Goal: Task Accomplishment & Management: Manage account settings

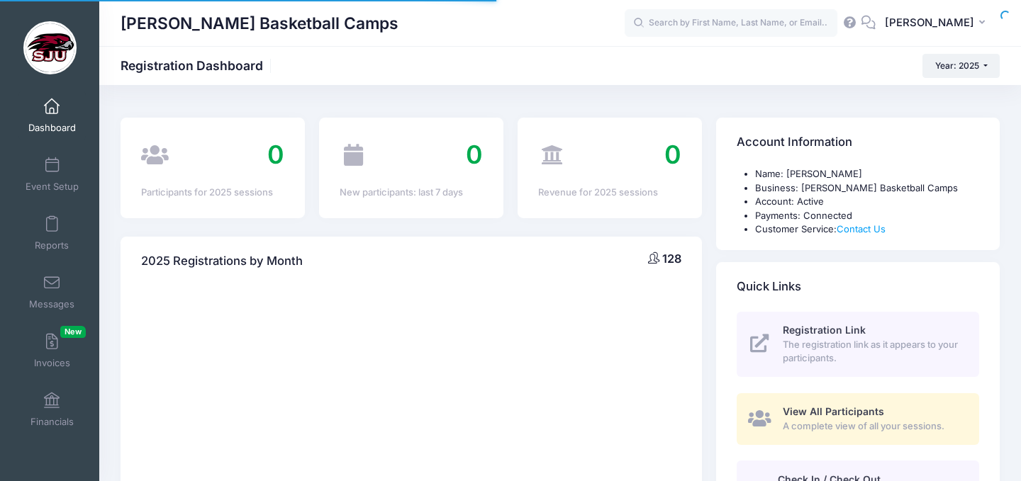
select select
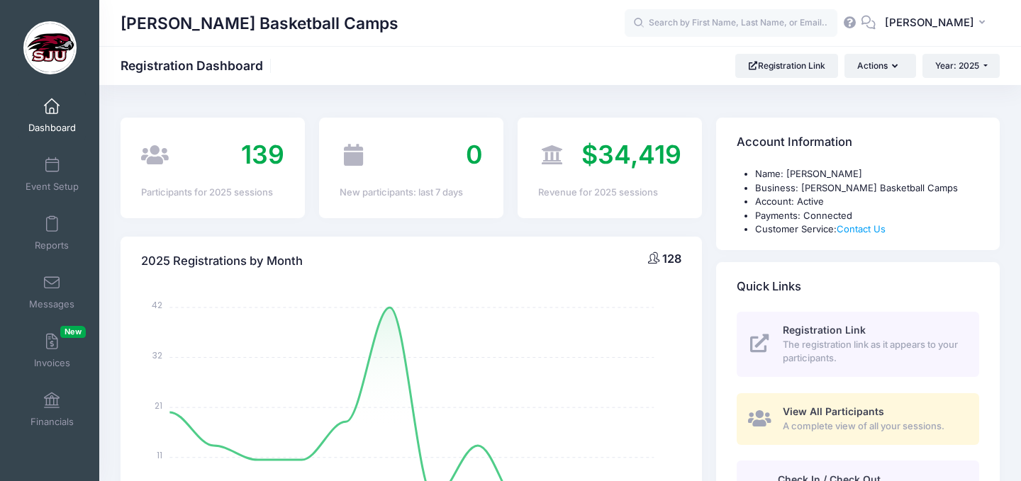
click at [52, 106] on span at bounding box center [52, 107] width 0 height 16
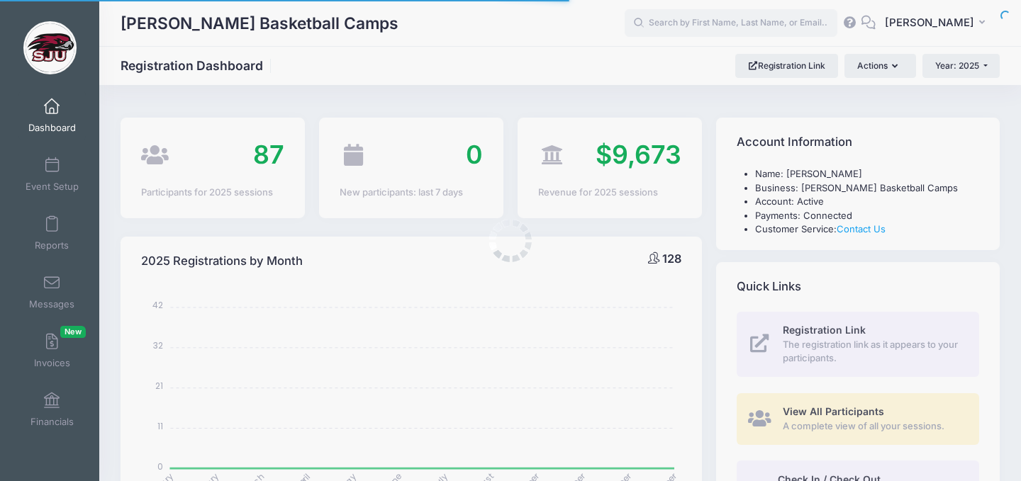
select select
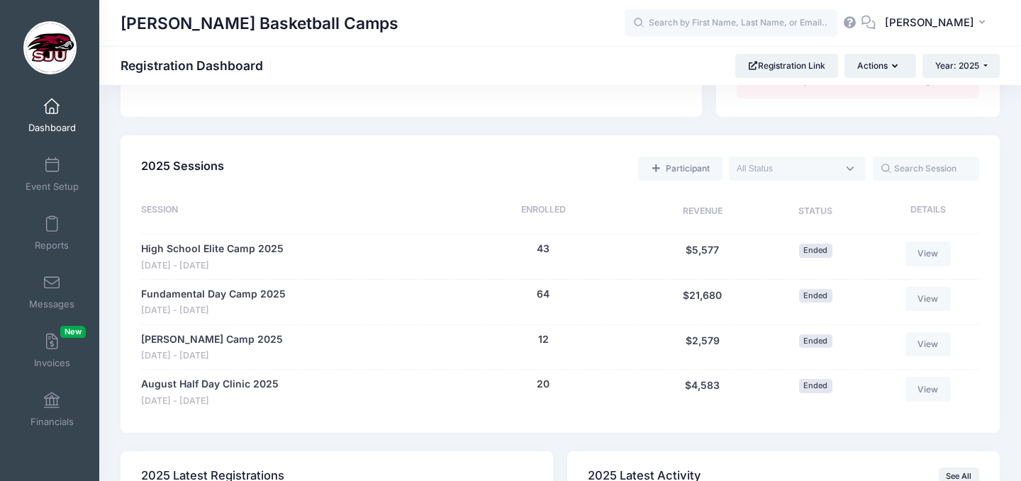
scroll to position [618, 0]
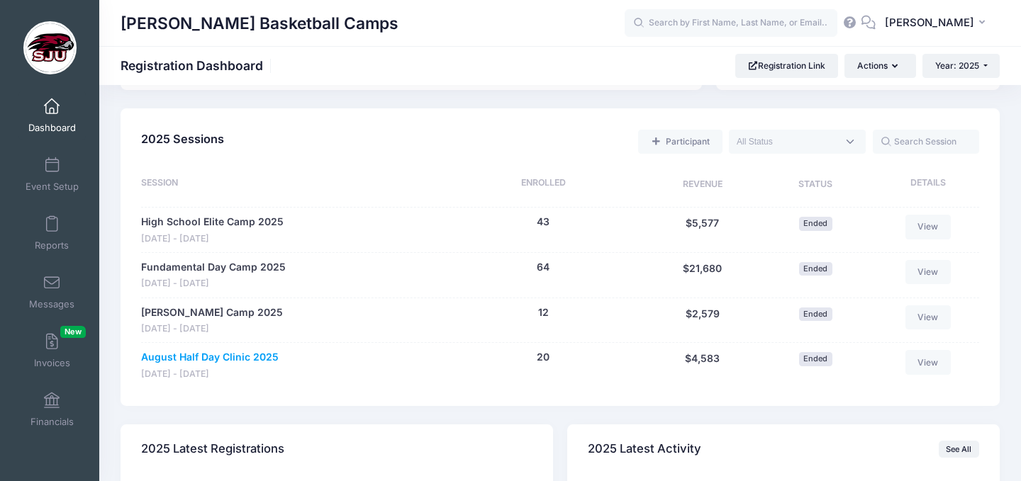
click at [217, 362] on link "August Half Day Clinic 2025" at bounding box center [210, 357] width 138 height 15
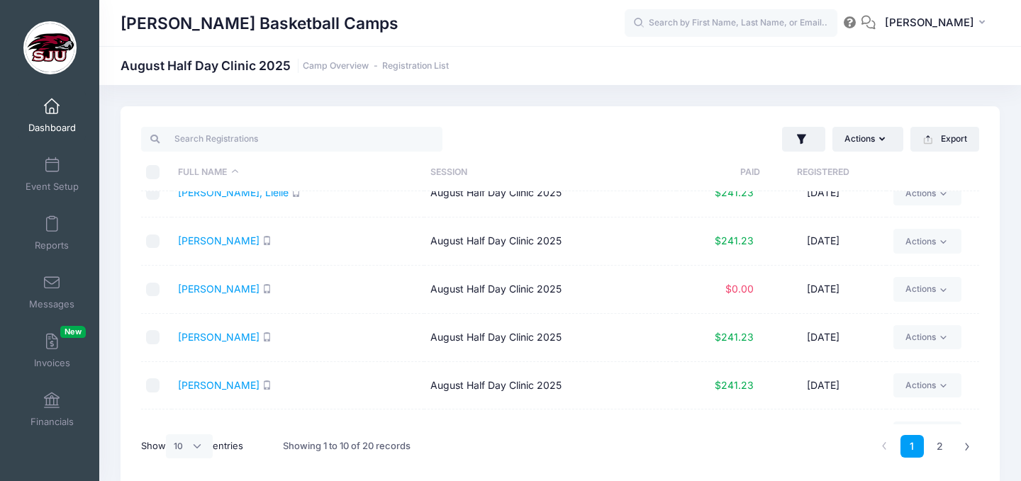
scroll to position [170, 0]
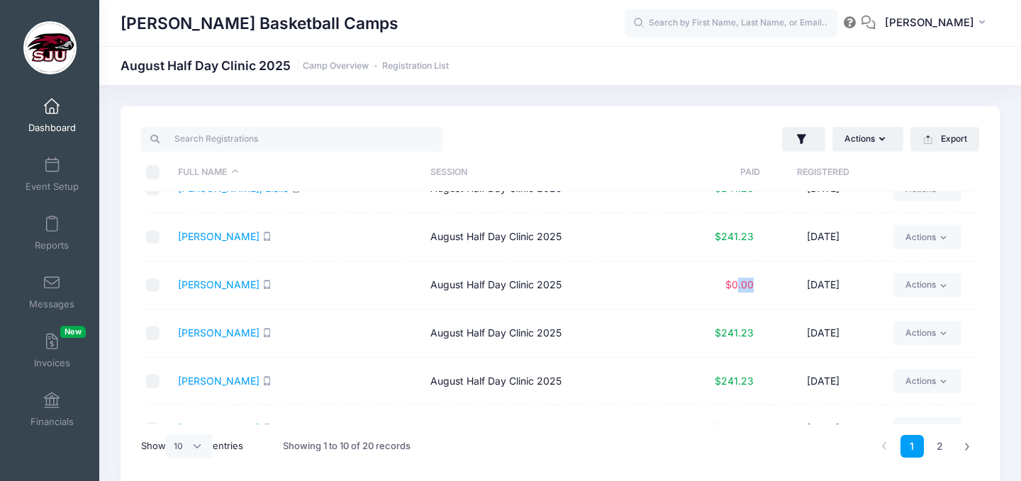
click at [739, 296] on td "$0.00" at bounding box center [718, 286] width 84 height 48
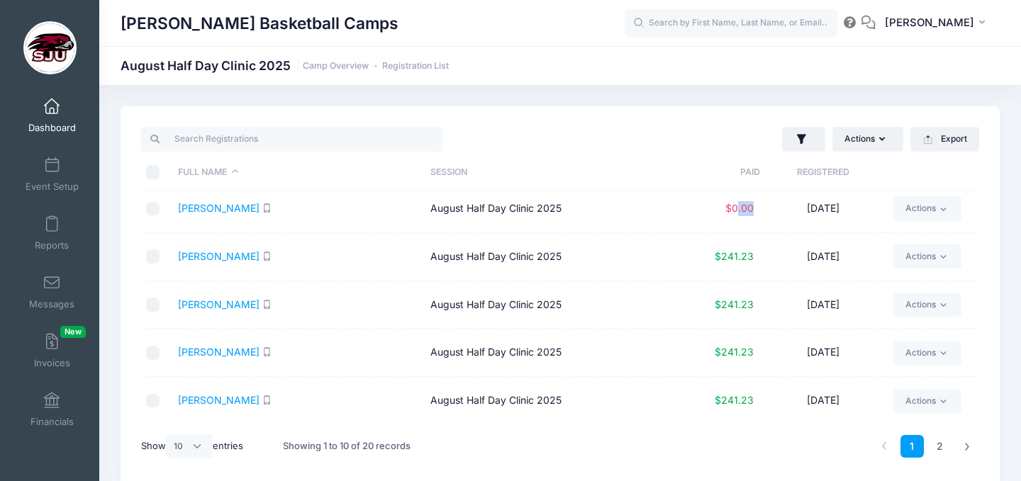
scroll to position [60, 0]
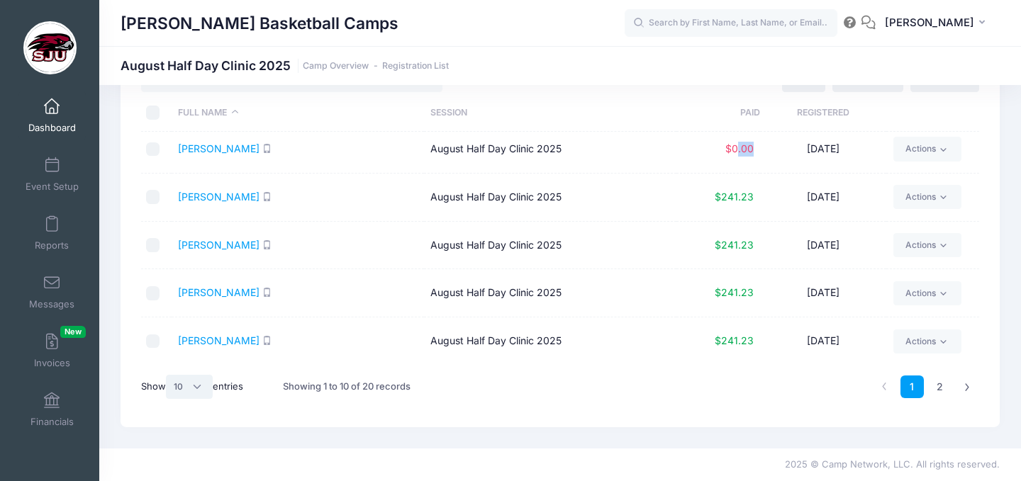
click at [201, 387] on select "All 10 25 50" at bounding box center [189, 387] width 47 height 24
select select "25"
click at [168, 375] on select "All 10 25 50" at bounding box center [189, 387] width 47 height 24
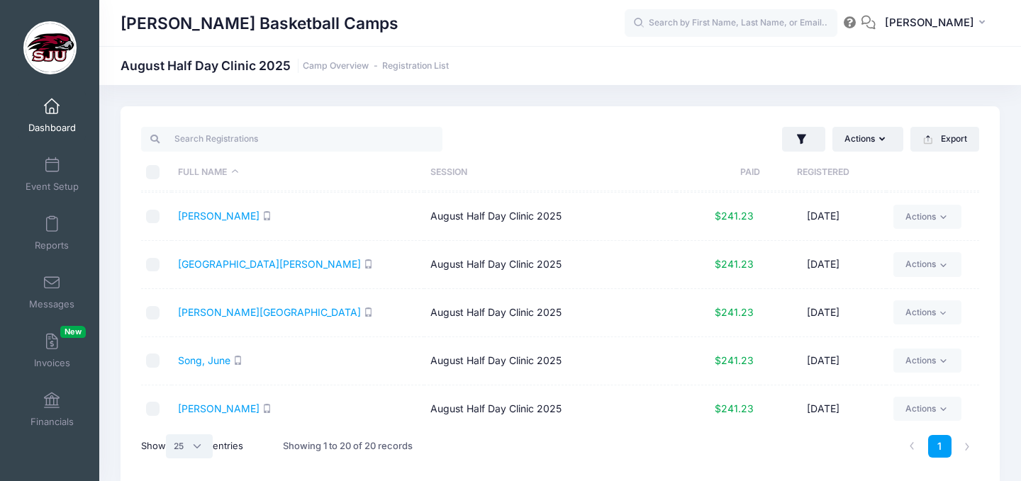
scroll to position [727, 0]
